Goal: Information Seeking & Learning: Understand process/instructions

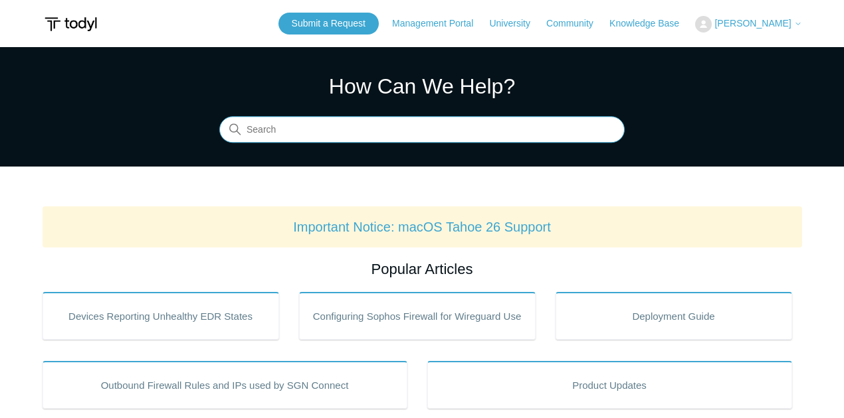
click at [294, 130] on input "Search" at bounding box center [421, 130] width 405 height 27
type input "white list todyl"
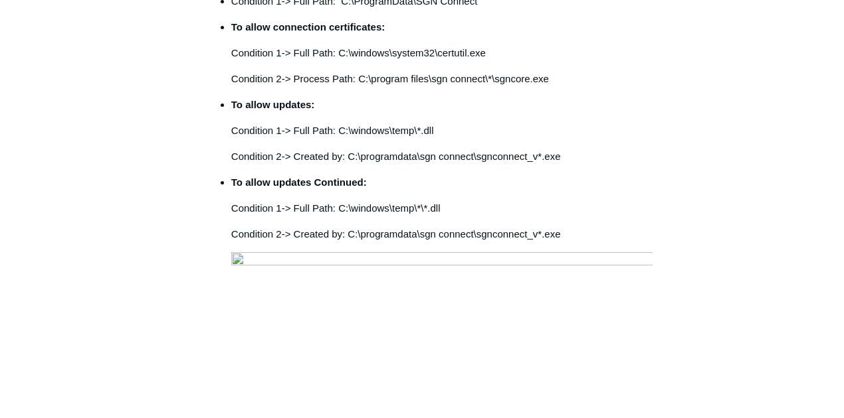
scroll to position [527, 0]
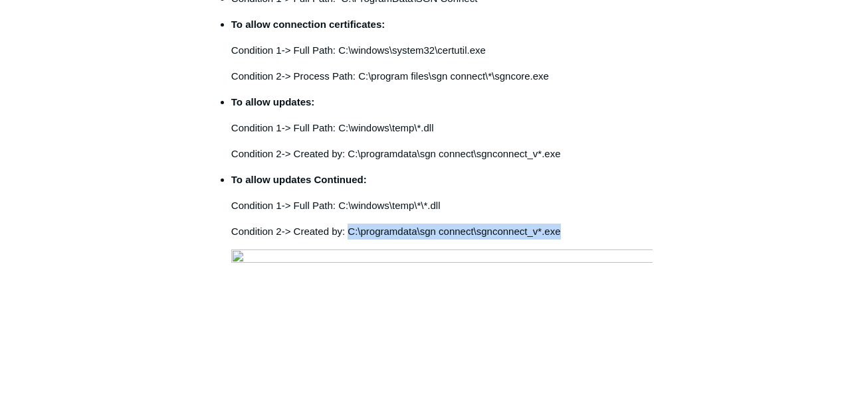
drag, startPoint x: 348, startPoint y: 198, endPoint x: 559, endPoint y: 186, distance: 210.9
click at [559, 186] on li "To allow updates Continued: Condition 1-> Full Path: C:\windows\temp\*\*.dll Co…" at bounding box center [441, 386] width 421 height 428
copy p "C:\programdata\sgn connect\sgnconnect_v*.exe"
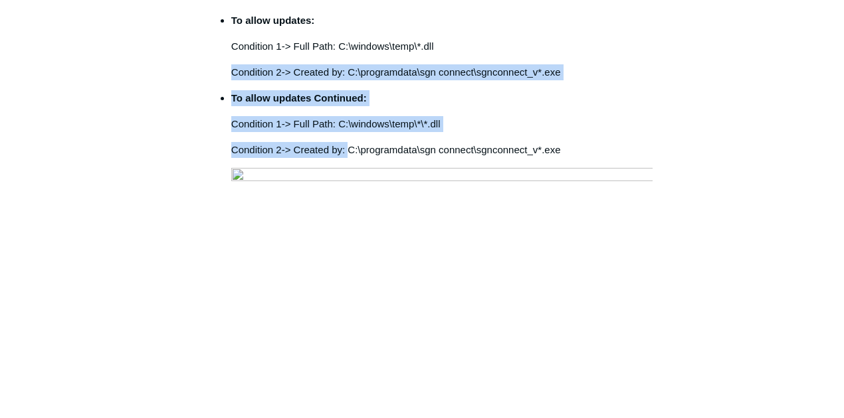
scroll to position [522, 0]
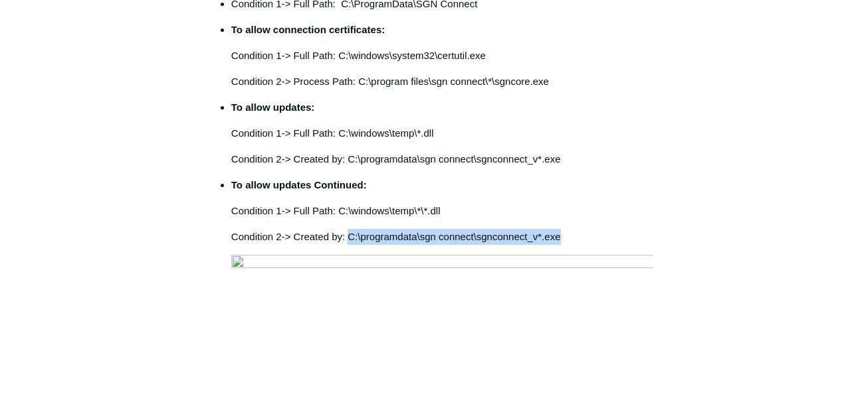
drag, startPoint x: 349, startPoint y: 199, endPoint x: 562, endPoint y: 203, distance: 212.6
click at [562, 229] on p "Condition 2-> Created by: C:\programdata\sgn connect\sgnconnect_v*.exe" at bounding box center [441, 237] width 421 height 16
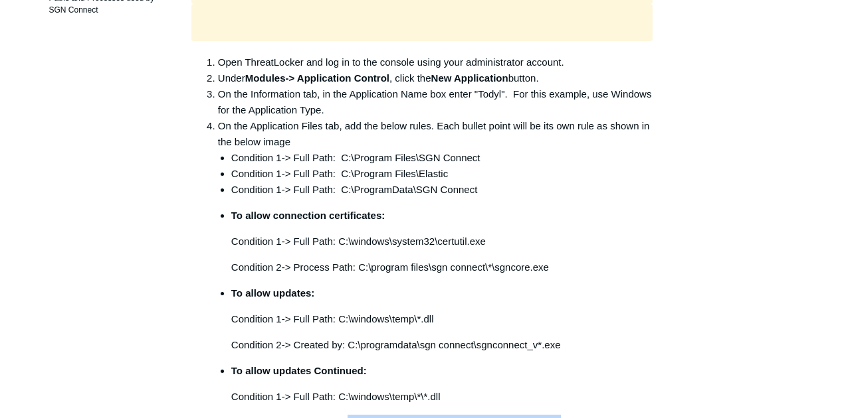
scroll to position [320, 0]
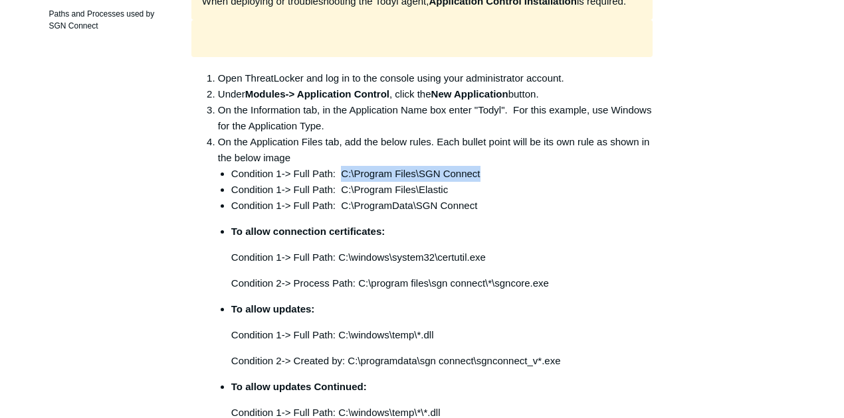
drag, startPoint x: 340, startPoint y: 140, endPoint x: 479, endPoint y: 137, distance: 138.9
click at [479, 166] on li "Condition 1-> Full Path: C:\Program Files\SGN Connect" at bounding box center [441, 174] width 421 height 16
copy li "C:\Program Files\SGN Connect"
drag, startPoint x: 341, startPoint y: 152, endPoint x: 448, endPoint y: 150, distance: 106.3
click at [448, 182] on li "Condition 1-> Full Path: C:\Program Files\Elastic" at bounding box center [441, 190] width 421 height 16
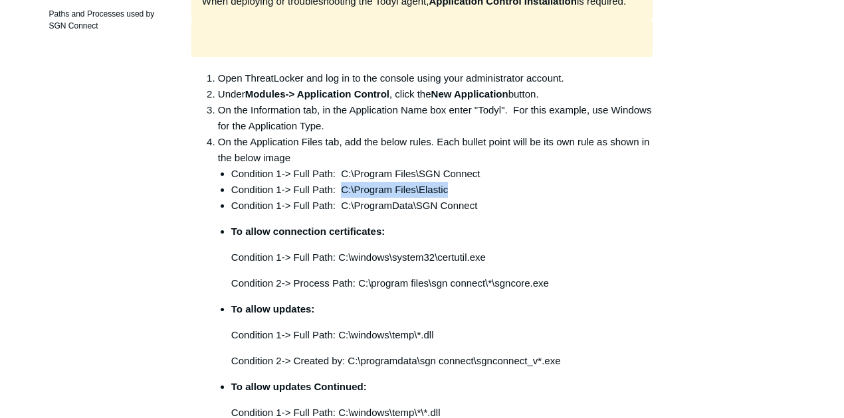
copy li "C:\Program Files\Elastic"
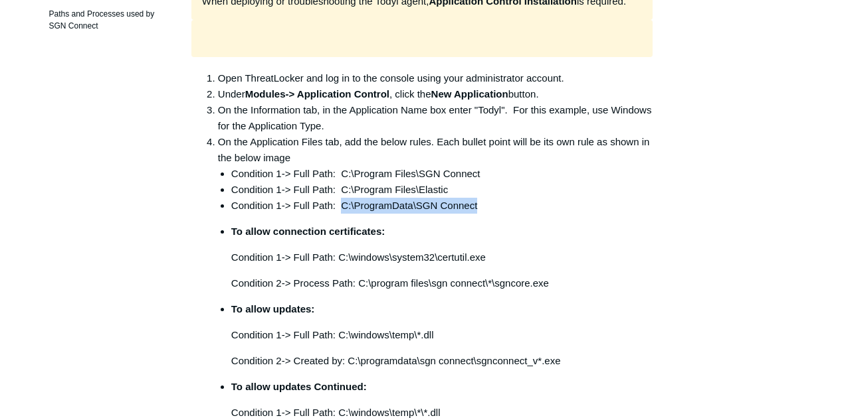
copy li "C:\ProgramData\SGN Connect"
drag, startPoint x: 343, startPoint y: 171, endPoint x: 482, endPoint y: 167, distance: 139.5
click at [482, 198] on li "Condition 1-> Full Path: C:\ProgramData\SGN Connect" at bounding box center [441, 206] width 421 height 16
copy li "C:\ProgramData\SGN Connect"
